Goal: Book appointment/travel/reservation

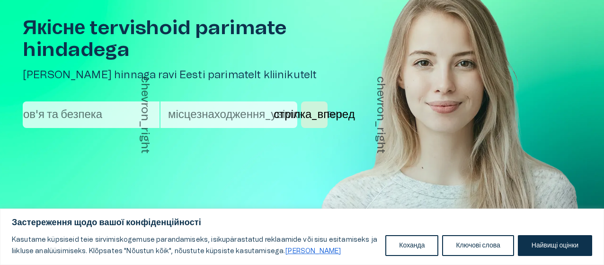
click at [96, 109] on font "здоров'я та безпека" at bounding box center [50, 114] width 103 height 11
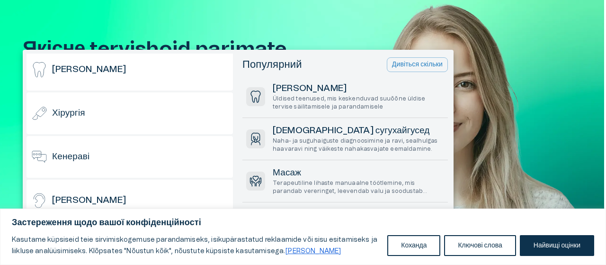
scroll to position [142, 0]
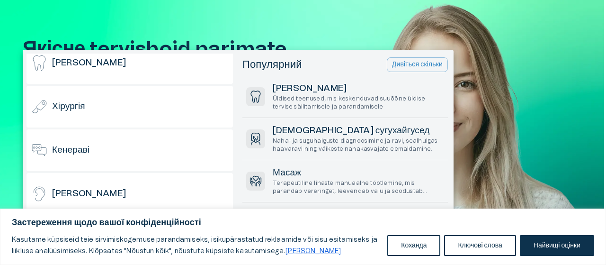
click at [109, 103] on div "Хірургія" at bounding box center [130, 107] width 206 height 42
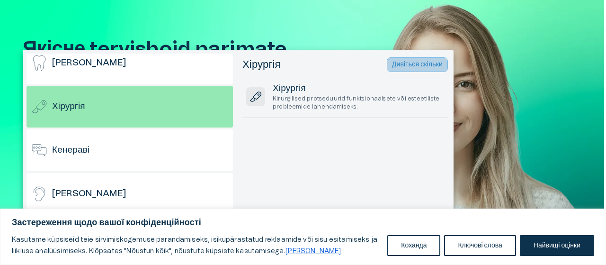
click at [415, 61] on font "Дивіться скільки" at bounding box center [417, 64] width 51 height 7
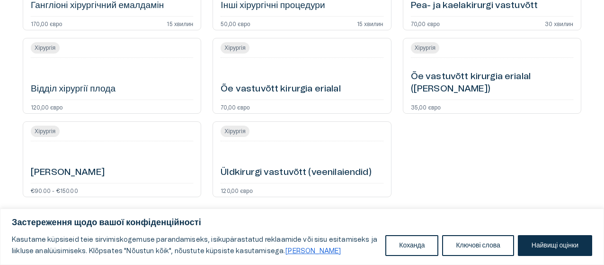
scroll to position [176, 0]
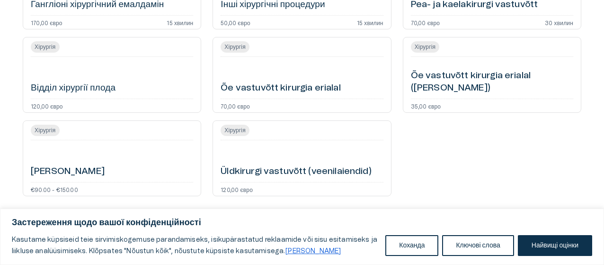
click at [121, 153] on div "[PERSON_NAME]" at bounding box center [112, 161] width 162 height 34
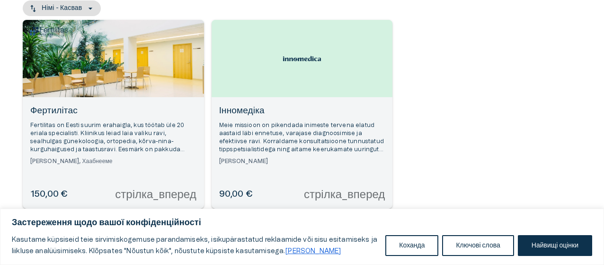
scroll to position [133, 0]
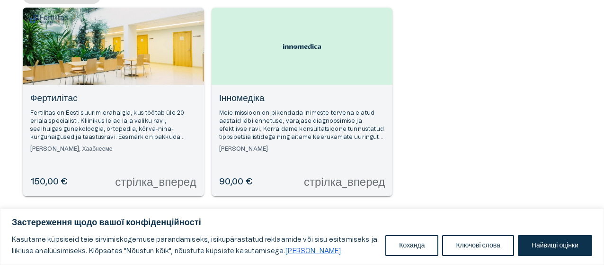
click at [296, 110] on font "Meie missioon on pikendada inimeste tervena elatud aastaid läbi ennetuse, varaj…" at bounding box center [301, 133] width 165 height 46
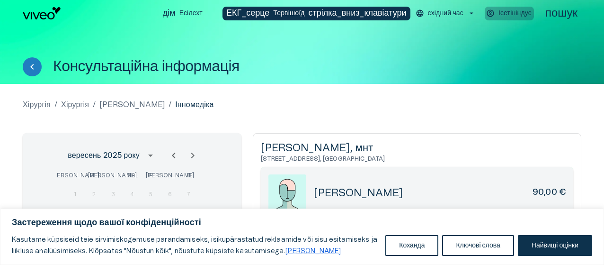
click at [506, 9] on p "Ісетініндус" at bounding box center [514, 14] width 33 height 10
